Goal: Information Seeking & Learning: Learn about a topic

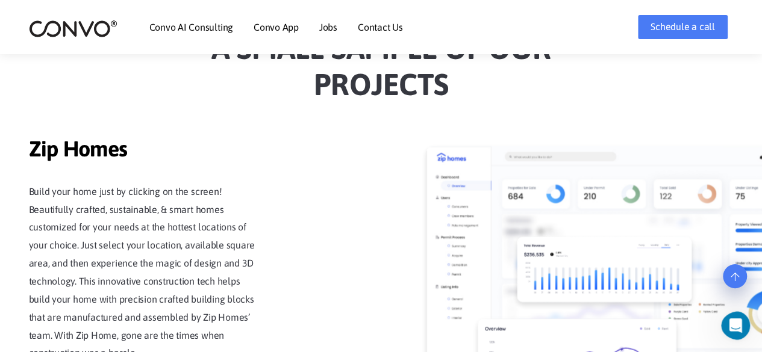
scroll to position [1079, 0]
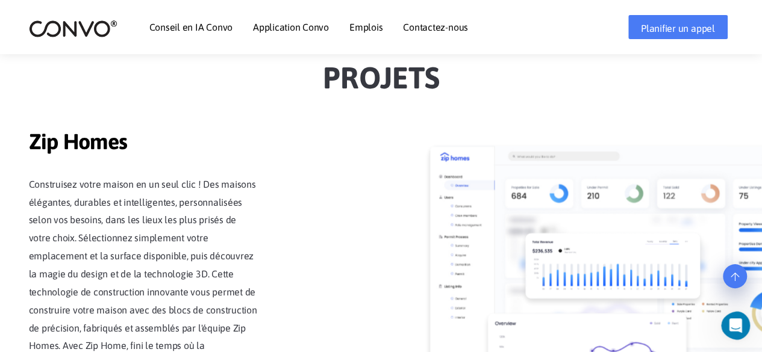
click at [222, 261] on p "Construisez votre maison en un seul clic ! Des maisons élégantes, durables et i…" at bounding box center [143, 273] width 229 height 197
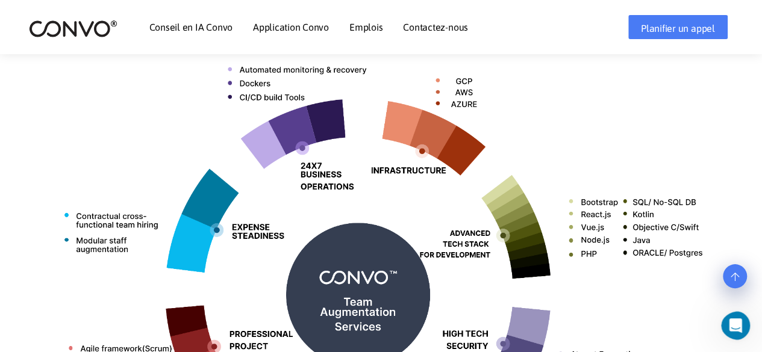
scroll to position [511, 0]
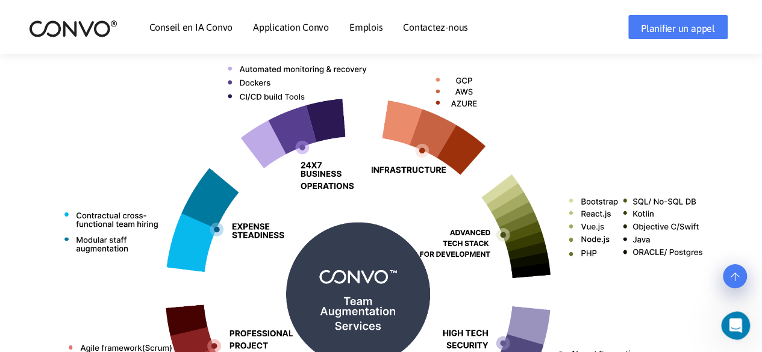
click at [211, 244] on img at bounding box center [381, 290] width 668 height 530
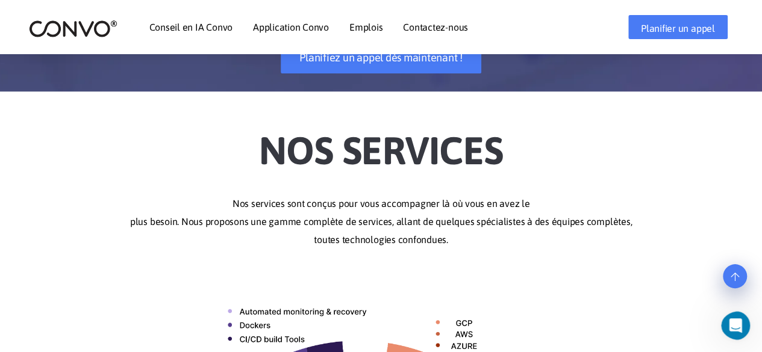
scroll to position [0, 0]
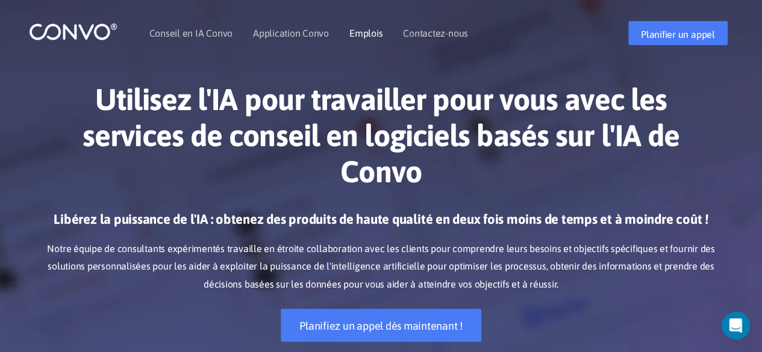
click at [349, 33] on font "Emplois" at bounding box center [365, 33] width 33 height 11
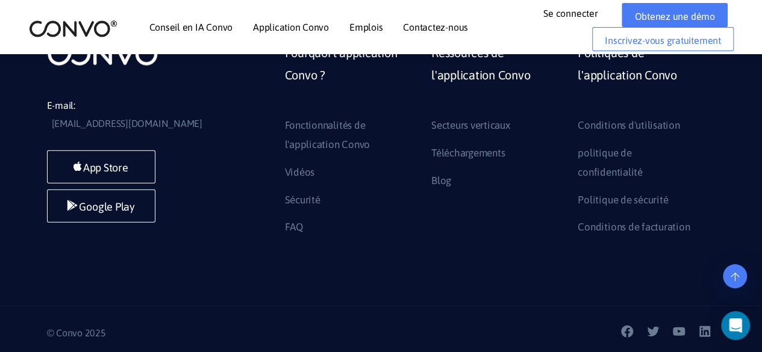
scroll to position [1412, 0]
